Goal: Transaction & Acquisition: Obtain resource

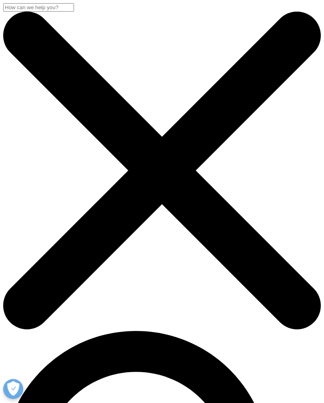
scroll to position [530, 0]
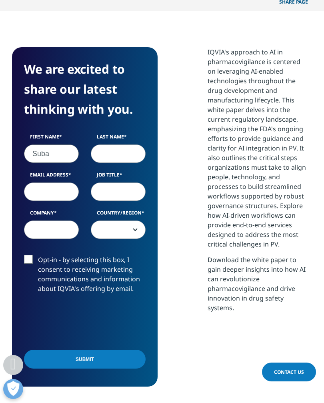
type input "Suba"
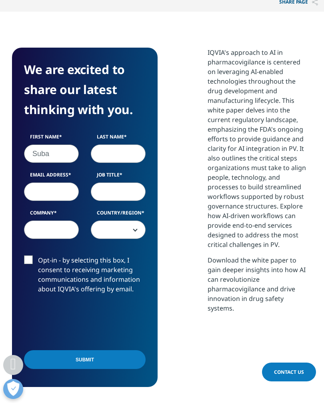
click at [114, 153] on input "Last Name" at bounding box center [118, 153] width 55 height 18
click at [52, 189] on div "First Name [PERSON_NAME] Last Name S Email Address Job Title Company Country/Re…" at bounding box center [85, 190] width 134 height 114
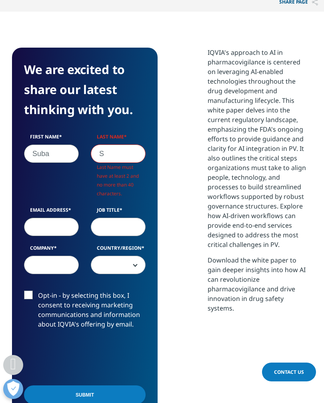
scroll to position [374, 300]
click at [118, 150] on input "S" at bounding box center [118, 153] width 55 height 18
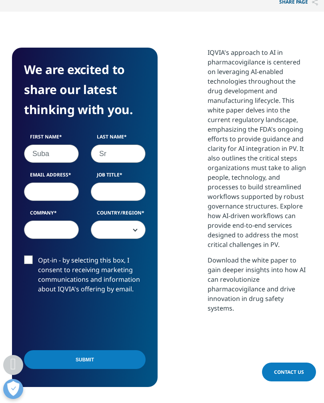
scroll to position [339, 300]
type input "[PERSON_NAME]"
click at [56, 186] on input "Email Address" at bounding box center [51, 191] width 55 height 18
type input "[EMAIL_ADDRESS][DOMAIN_NAME]"
click at [117, 192] on input "Job Title" at bounding box center [118, 191] width 55 height 18
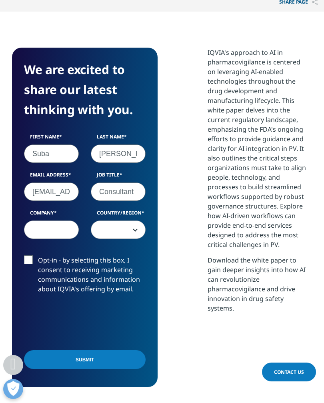
type input "Consultant"
click at [55, 230] on input "Company" at bounding box center [51, 229] width 55 height 18
type input "Clinreg consulting"
click at [136, 233] on span at bounding box center [118, 230] width 54 height 18
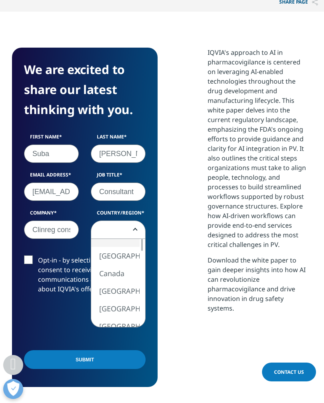
scroll to position [530, 0]
select select "[GEOGRAPHIC_DATA]"
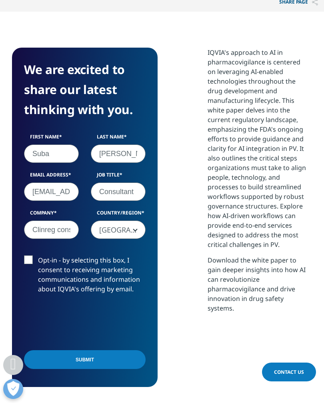
click at [91, 361] on input "Submit" at bounding box center [85, 359] width 122 height 19
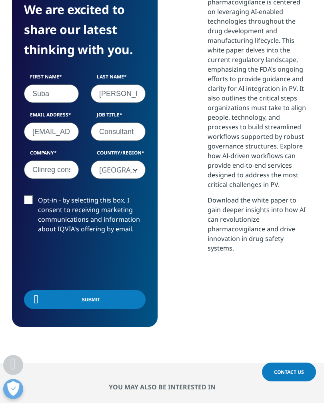
scroll to position [253, 300]
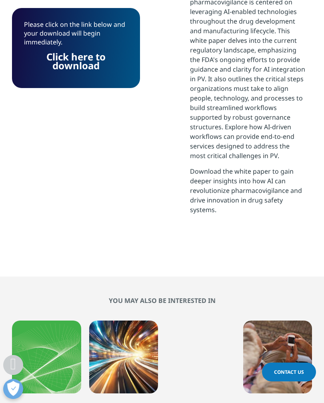
click at [72, 66] on link "Click here to download" at bounding box center [75, 61] width 59 height 22
